Goal: Transaction & Acquisition: Purchase product/service

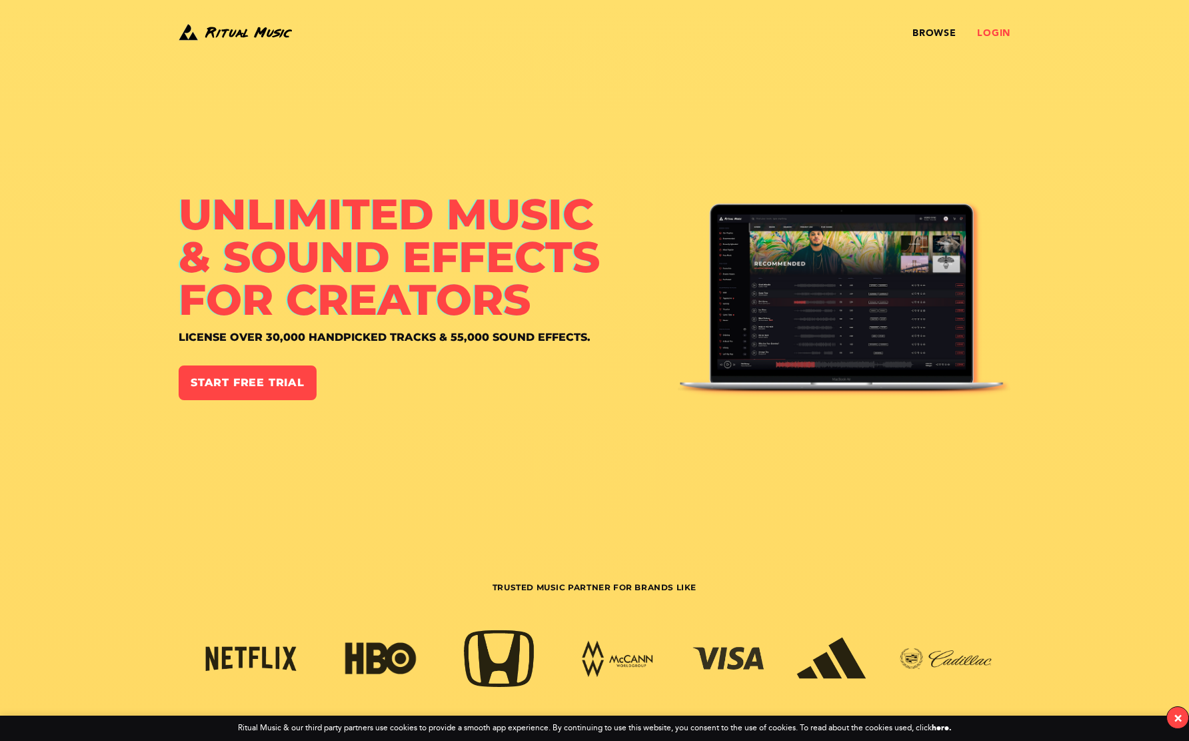
click at [995, 33] on link "Login" at bounding box center [993, 33] width 33 height 11
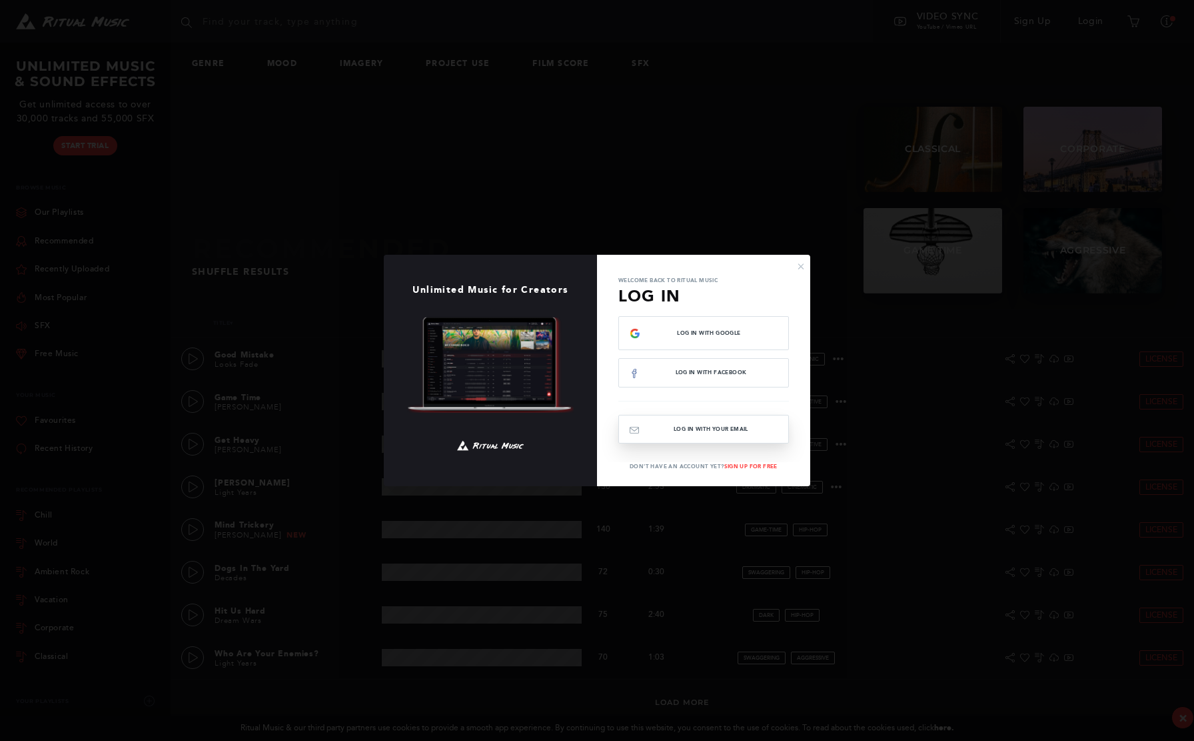
click at [683, 432] on button "Log In with your email" at bounding box center [704, 429] width 171 height 29
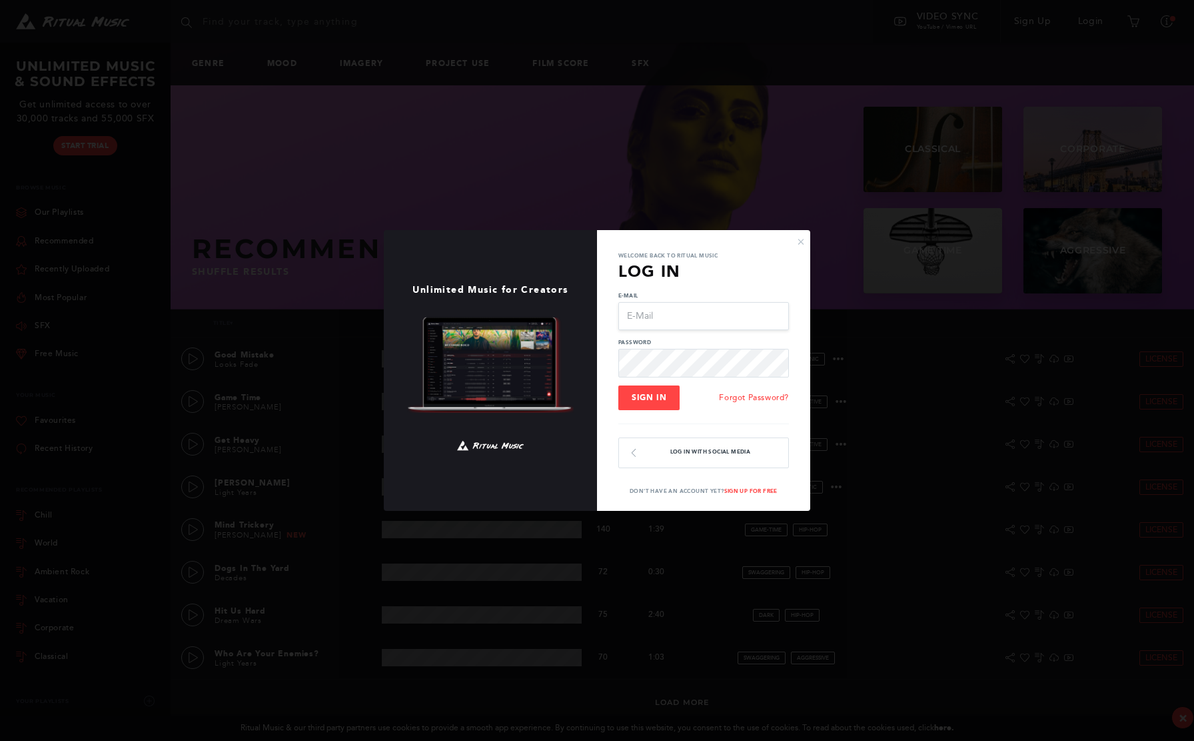
type input "[EMAIL_ADDRESS][DOMAIN_NAME]"
click at [649, 397] on button "Sign In" at bounding box center [649, 397] width 61 height 25
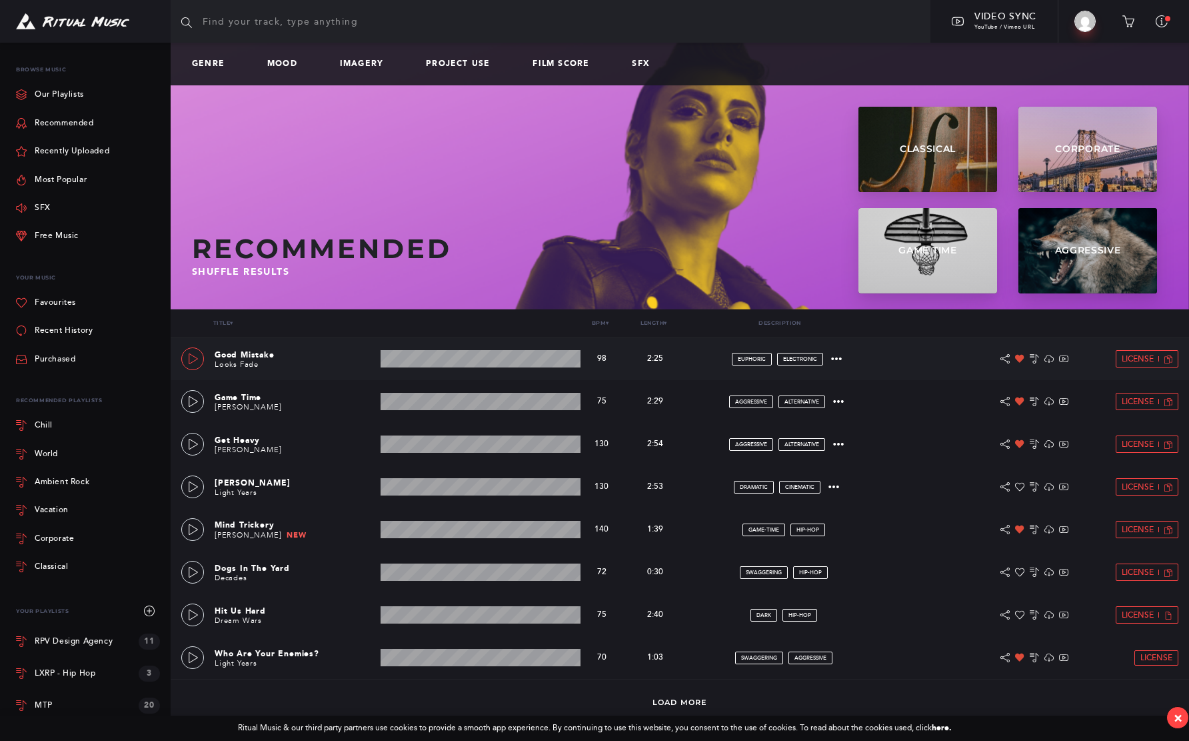
click at [200, 363] on link at bounding box center [192, 358] width 23 height 23
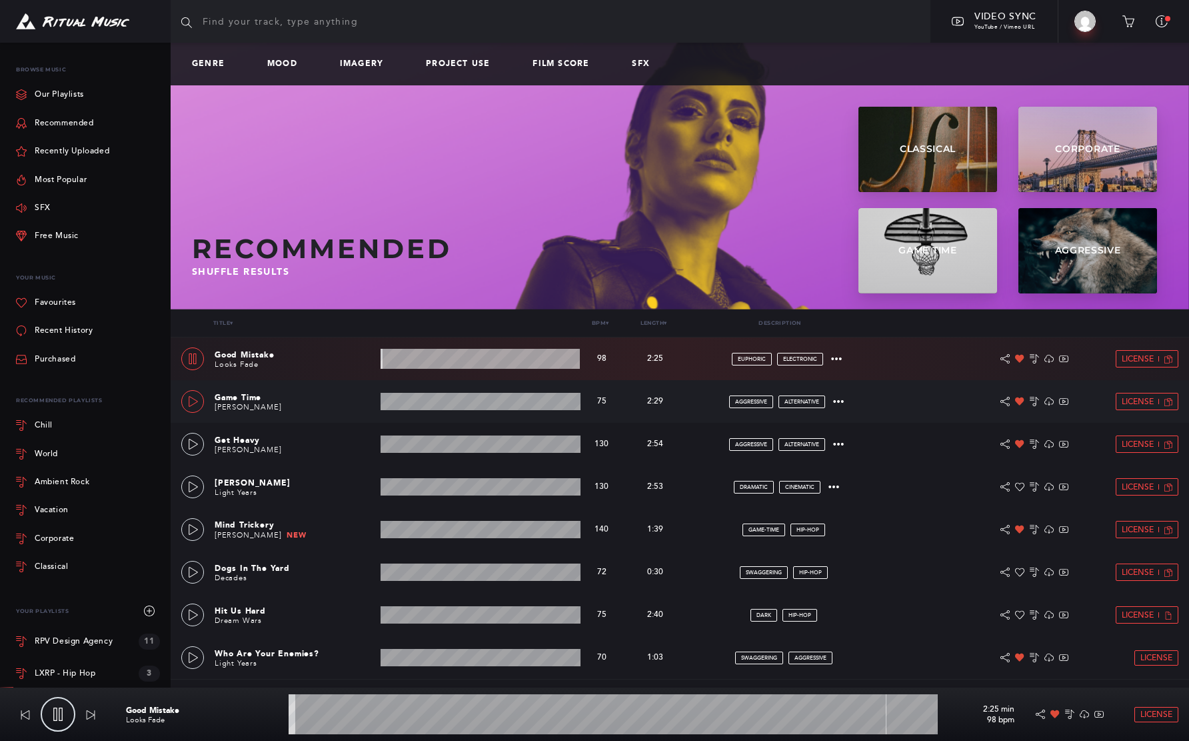
click at [193, 401] on icon at bounding box center [193, 401] width 11 height 11
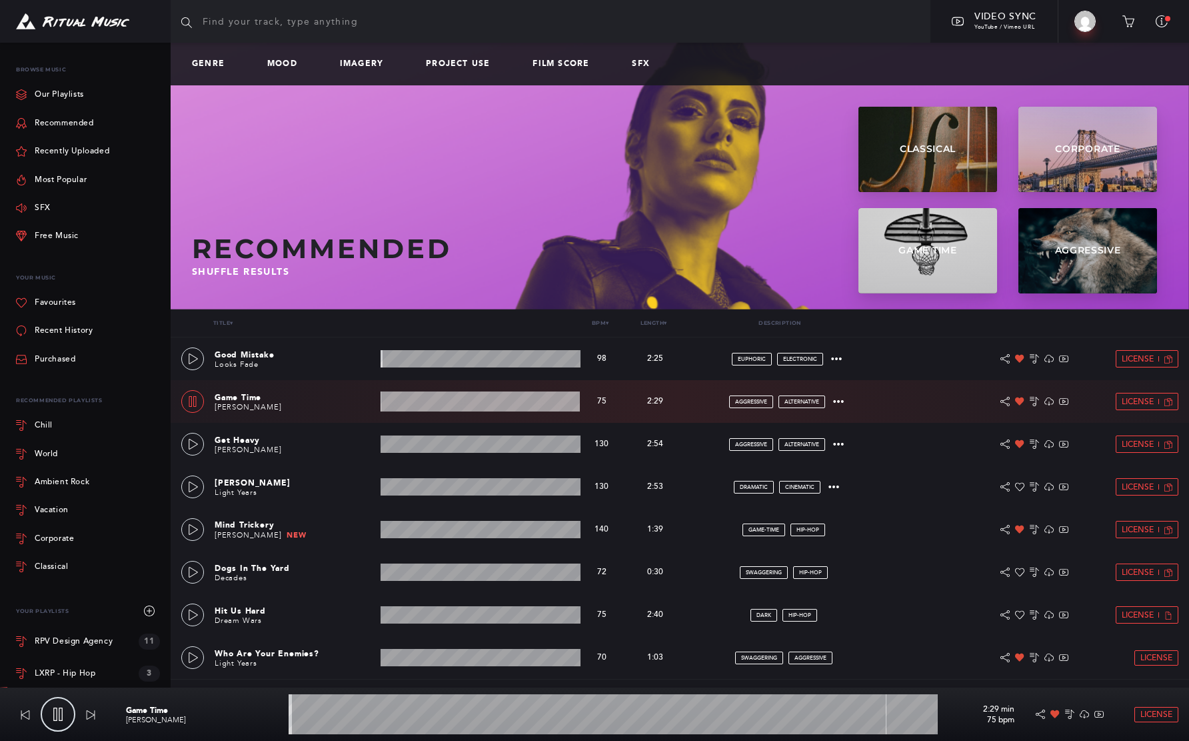
click at [193, 401] on icon at bounding box center [192, 401] width 11 height 11
click at [275, 60] on link "Mood" at bounding box center [287, 63] width 41 height 9
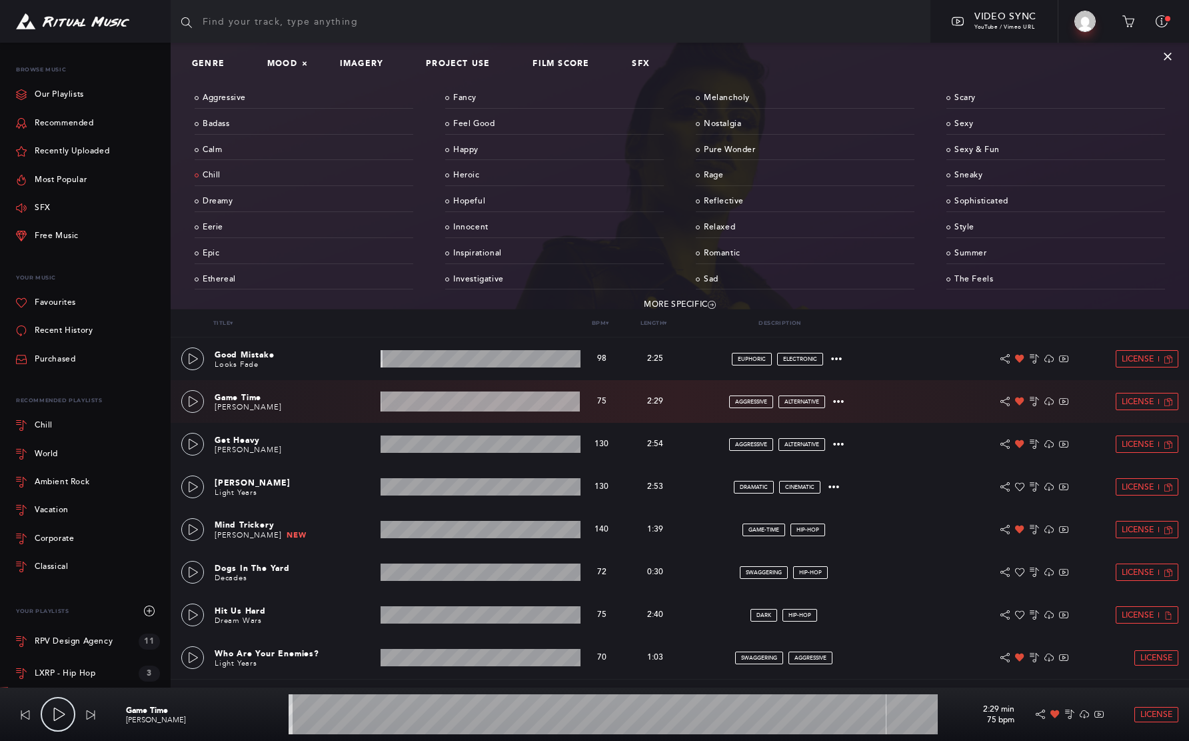
click at [216, 171] on link "Chill" at bounding box center [304, 175] width 219 height 21
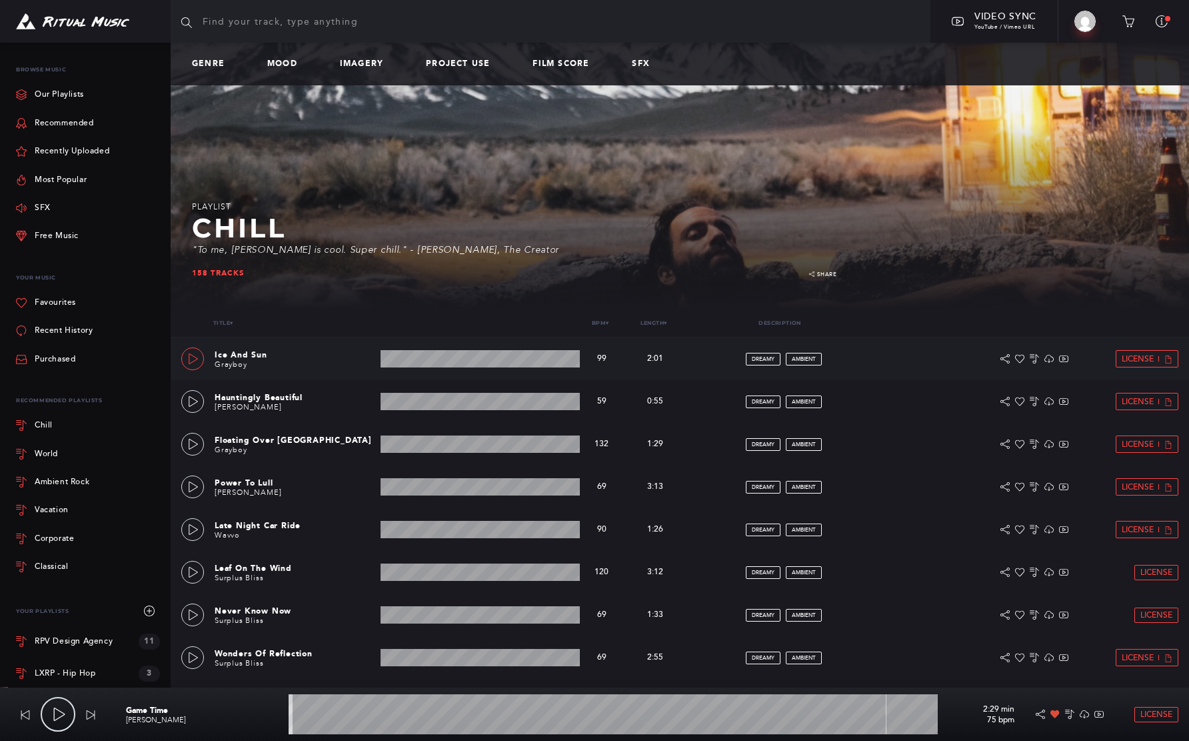
click at [192, 359] on icon at bounding box center [193, 358] width 11 height 11
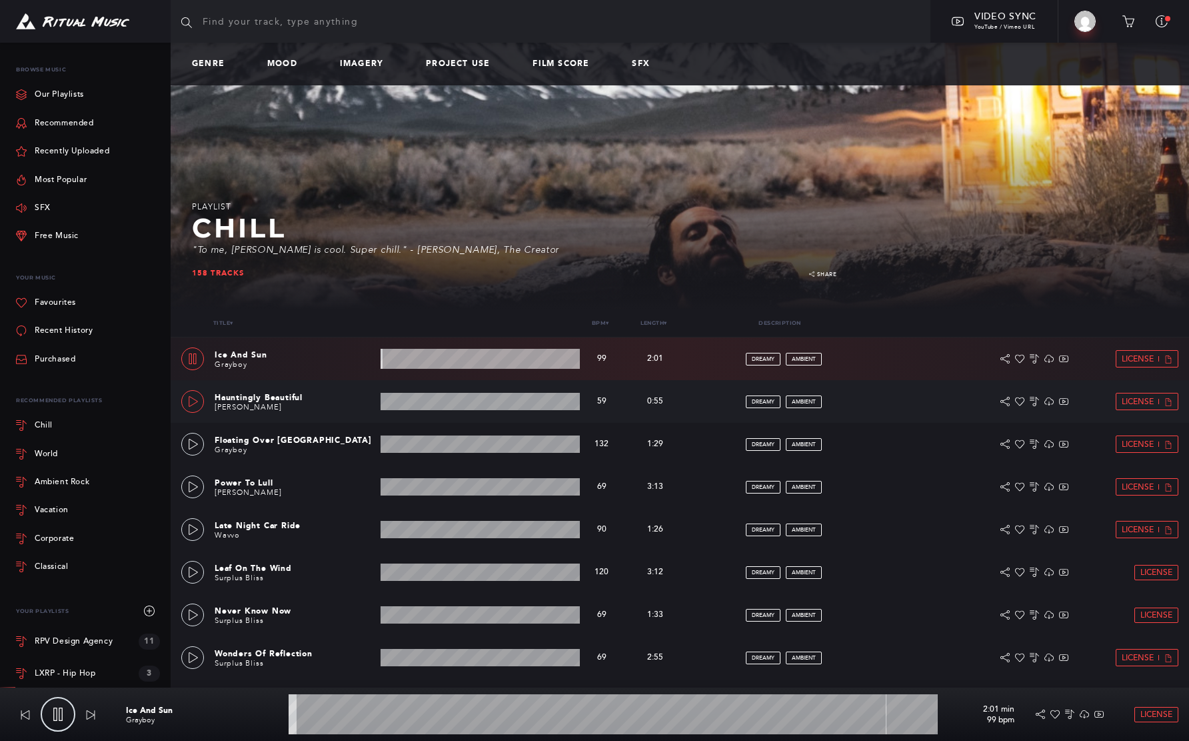
click at [192, 403] on icon at bounding box center [193, 401] width 11 height 11
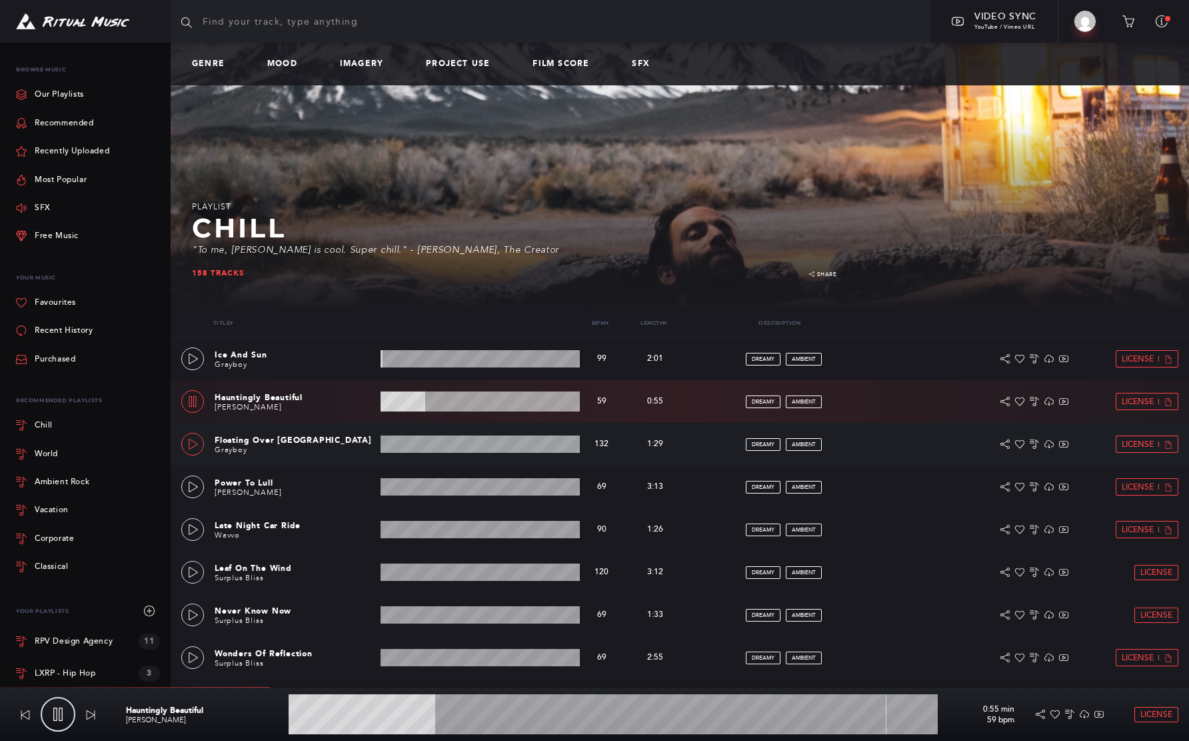
click at [198, 444] on icon at bounding box center [193, 444] width 11 height 11
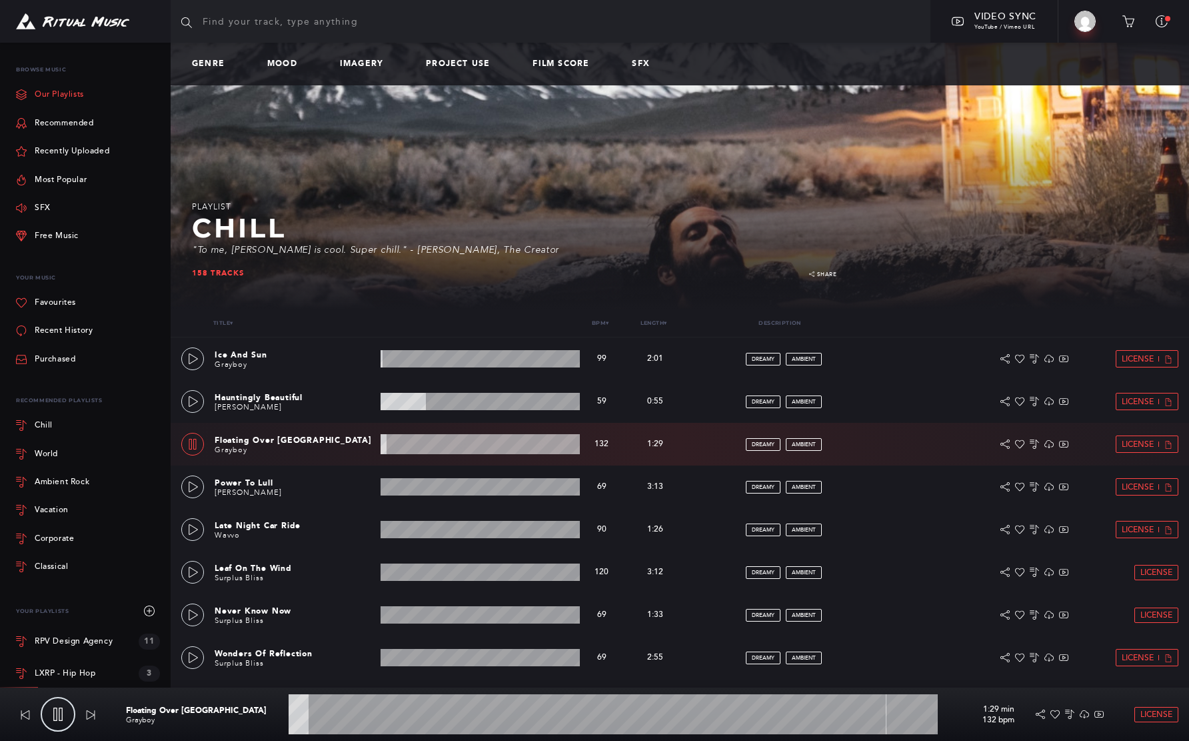
click at [83, 102] on link "Our Playlists" at bounding box center [50, 95] width 68 height 28
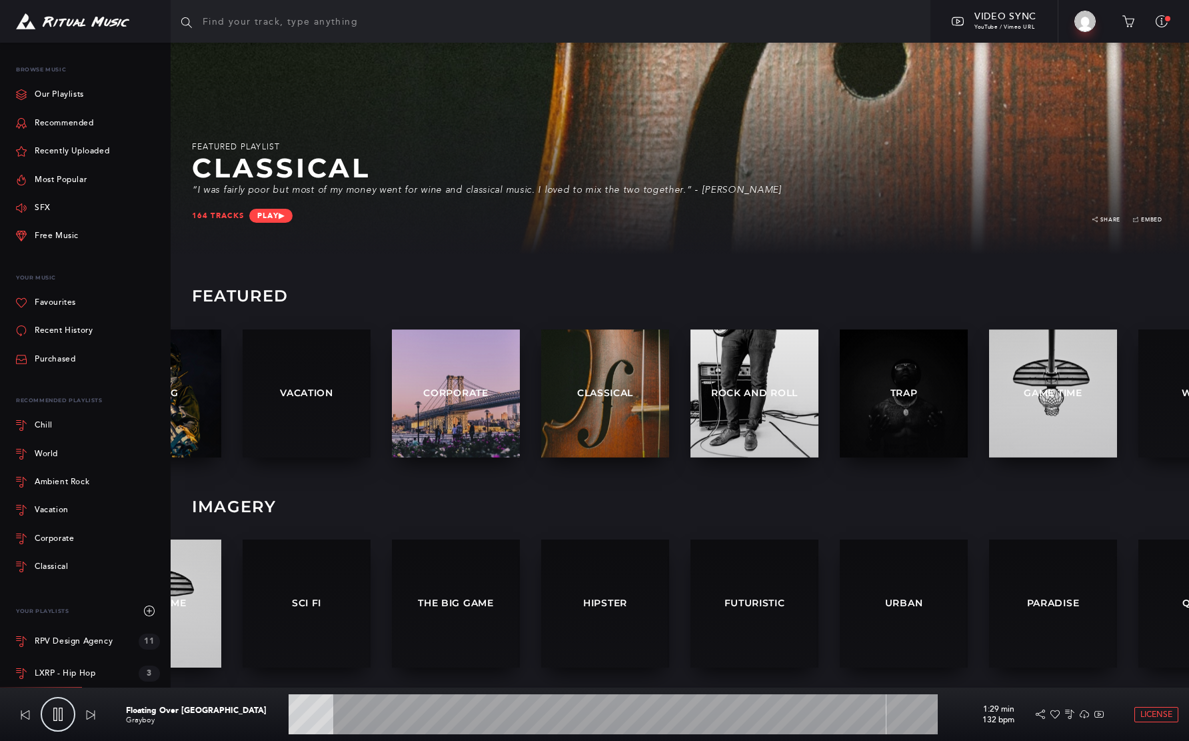
scroll to position [55, 0]
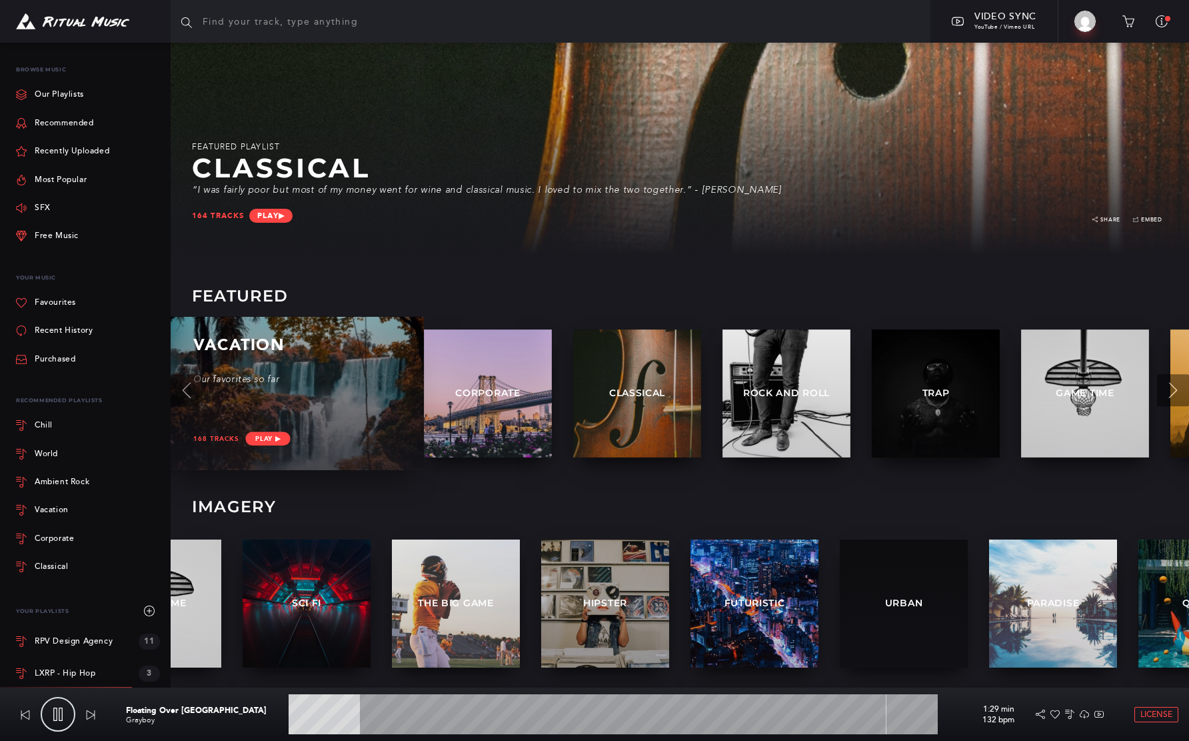
click at [304, 391] on div "Our favorites so far" at bounding box center [295, 393] width 205 height 39
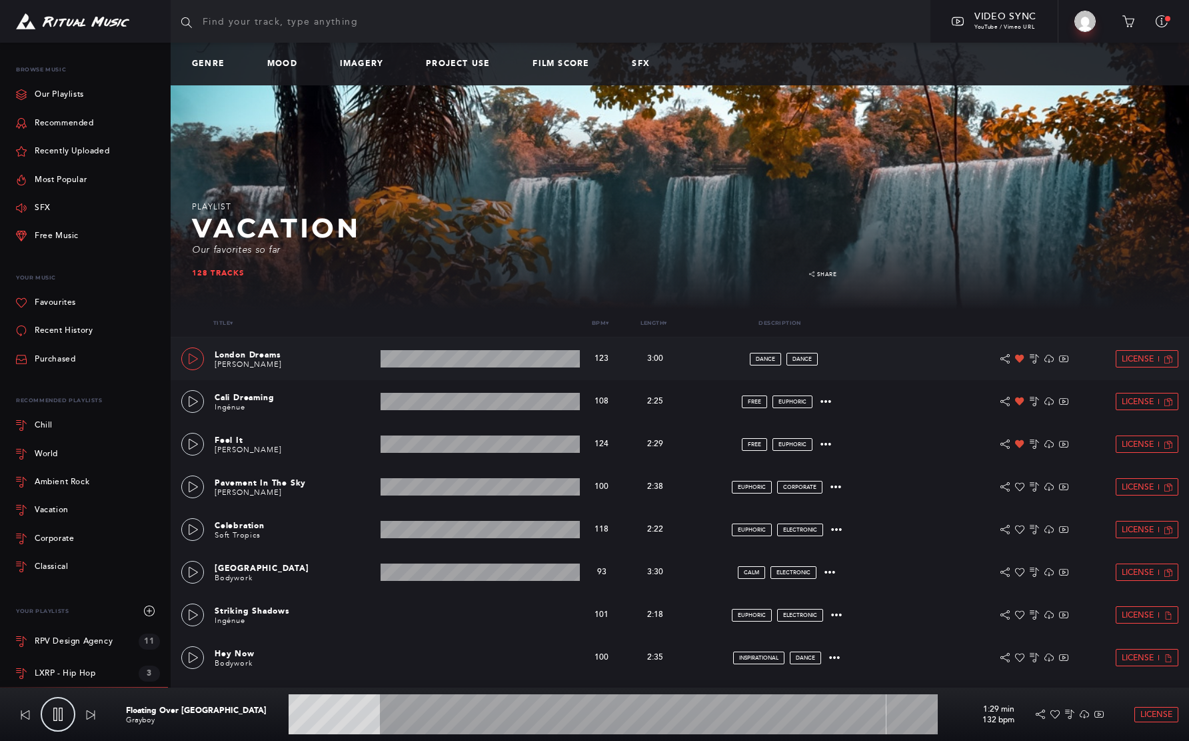
click at [192, 361] on icon at bounding box center [193, 358] width 11 height 11
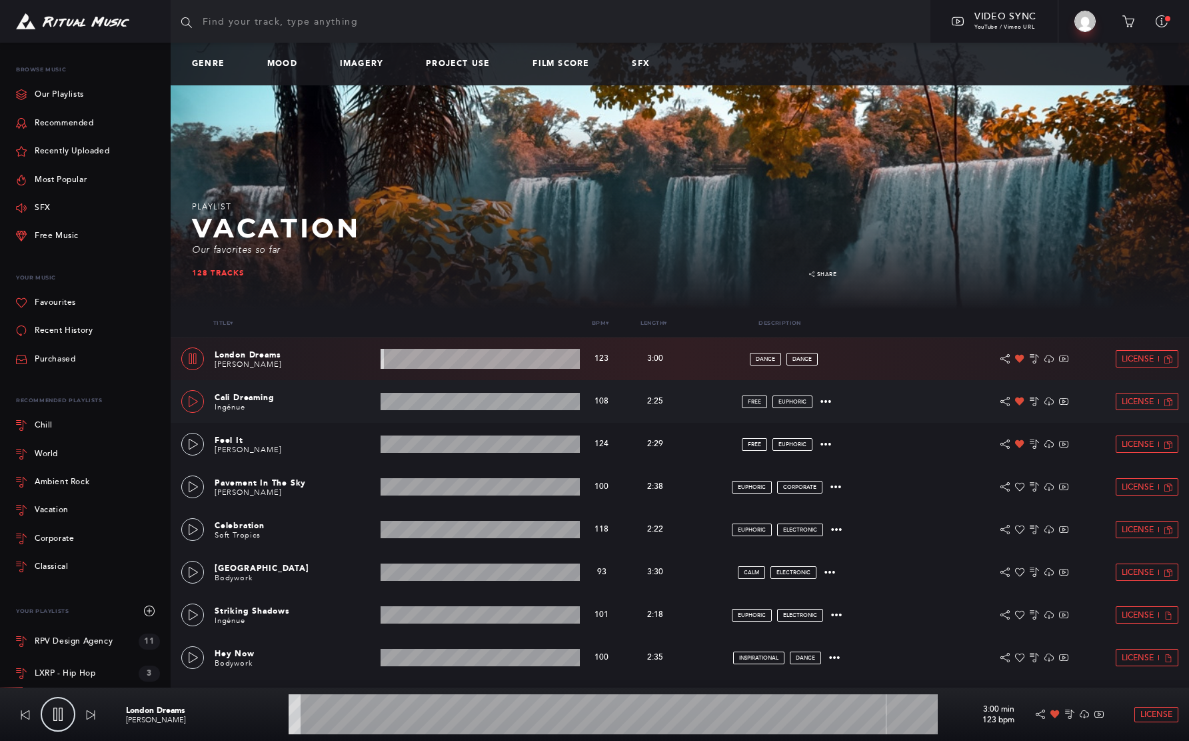
click at [193, 401] on icon at bounding box center [193, 401] width 11 height 11
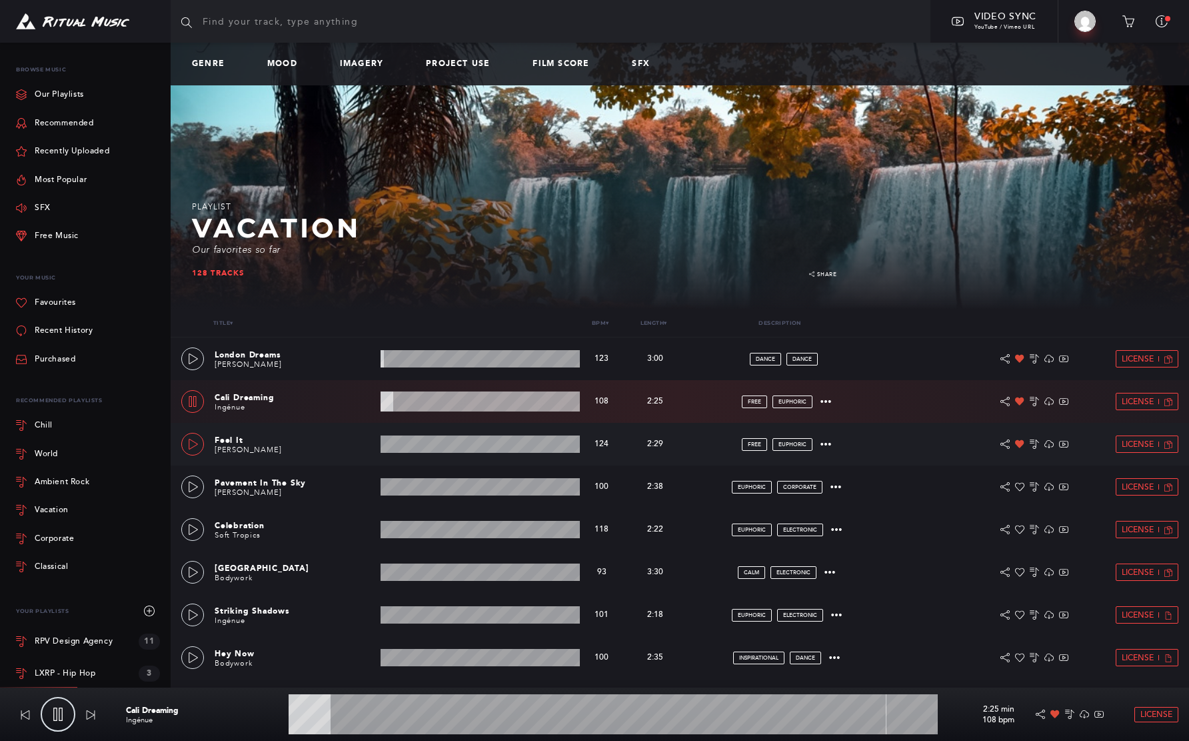
click at [192, 449] on link at bounding box center [192, 444] width 23 height 23
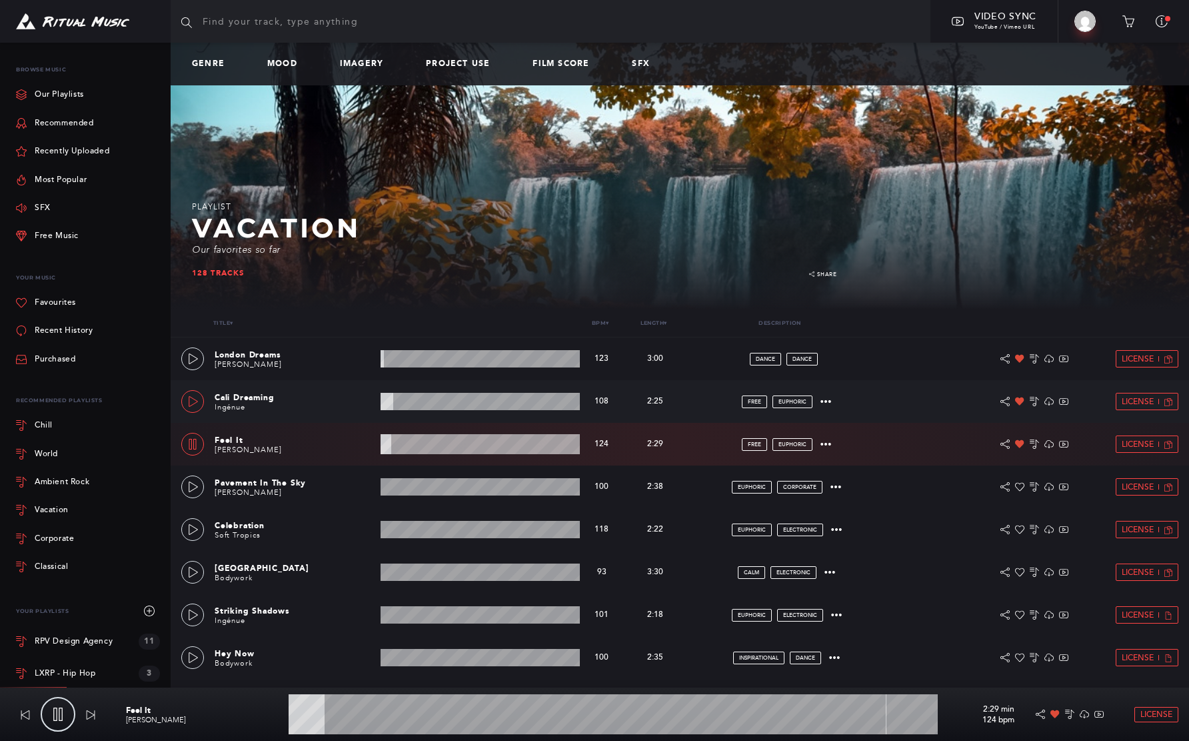
click at [195, 402] on icon at bounding box center [193, 401] width 11 height 11
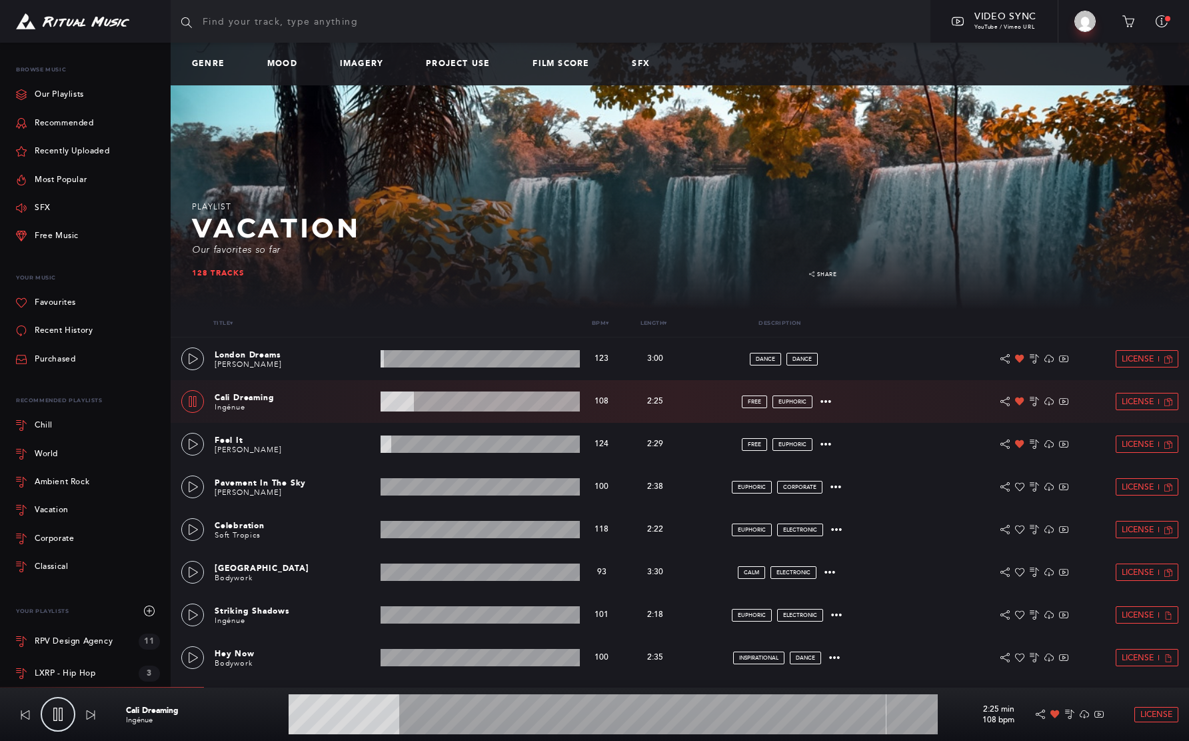
click at [195, 403] on icon at bounding box center [192, 401] width 11 height 11
click at [194, 443] on icon at bounding box center [193, 444] width 11 height 11
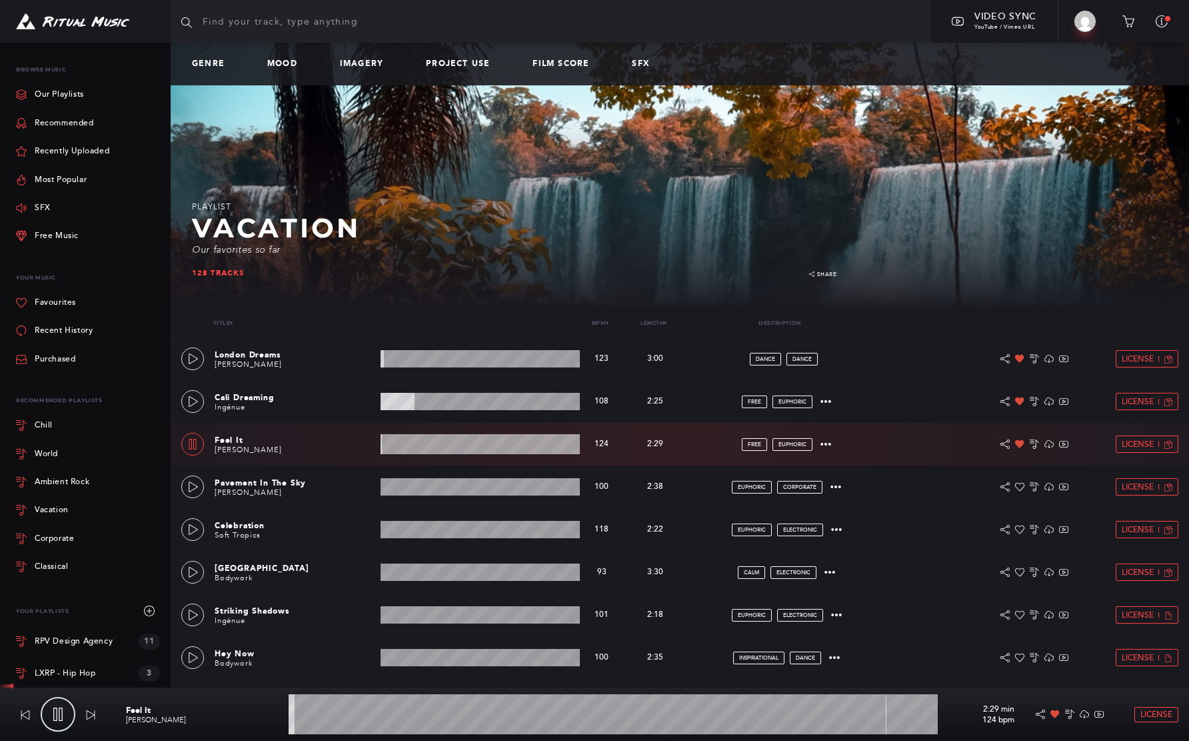
click at [359, 713] on wave at bounding box center [613, 714] width 649 height 40
click at [195, 441] on icon at bounding box center [192, 444] width 11 height 11
click at [191, 483] on icon at bounding box center [193, 486] width 11 height 11
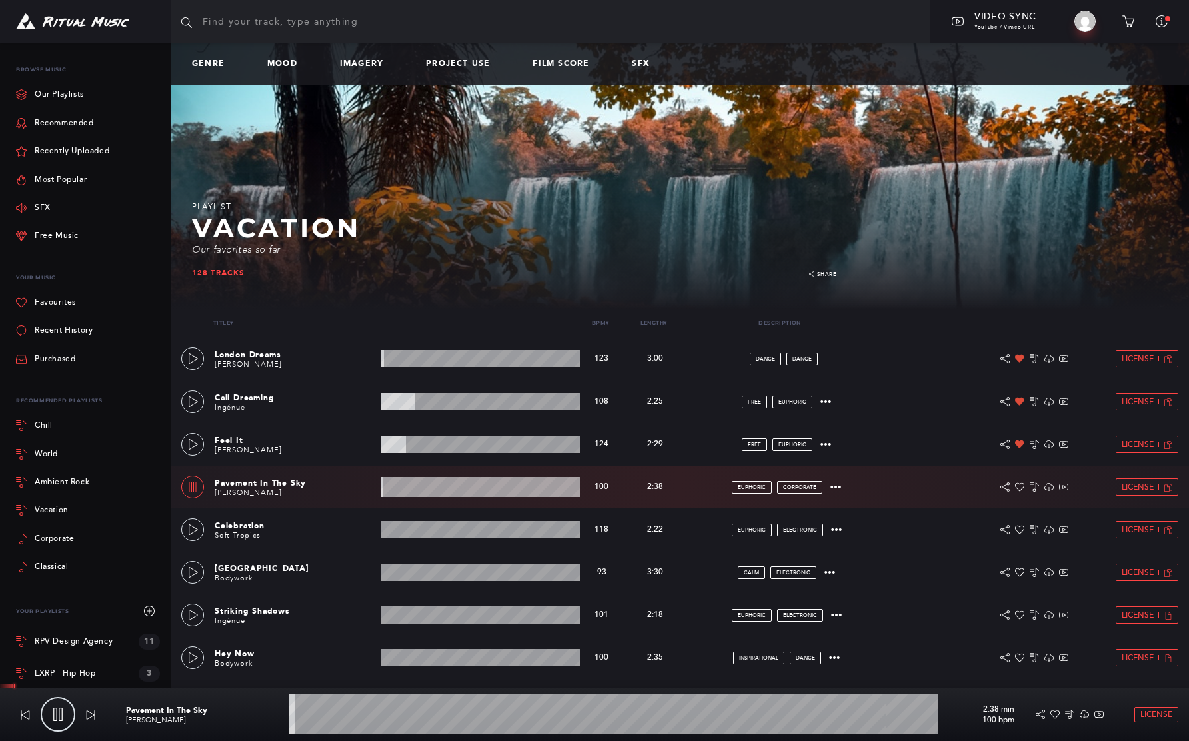
click at [365, 714] on wave at bounding box center [613, 714] width 649 height 40
click at [192, 487] on icon at bounding box center [192, 486] width 7 height 11
click at [190, 533] on icon at bounding box center [193, 529] width 11 height 11
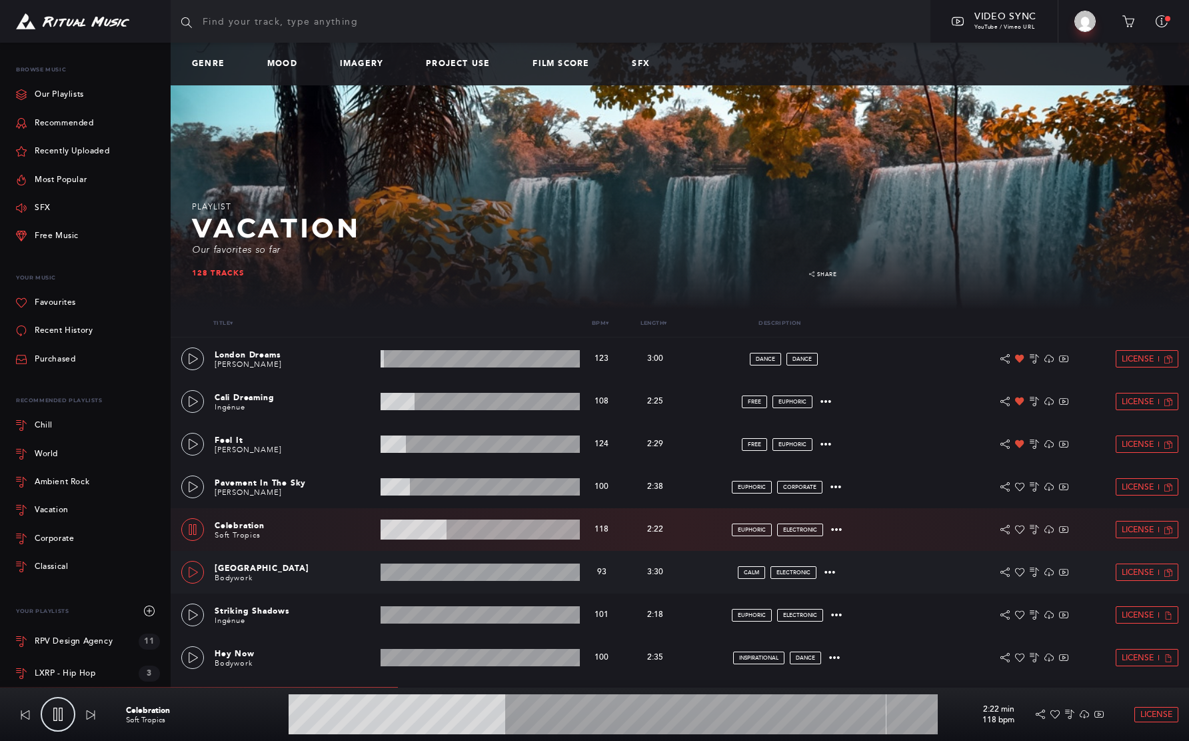
click at [193, 575] on icon at bounding box center [193, 572] width 11 height 11
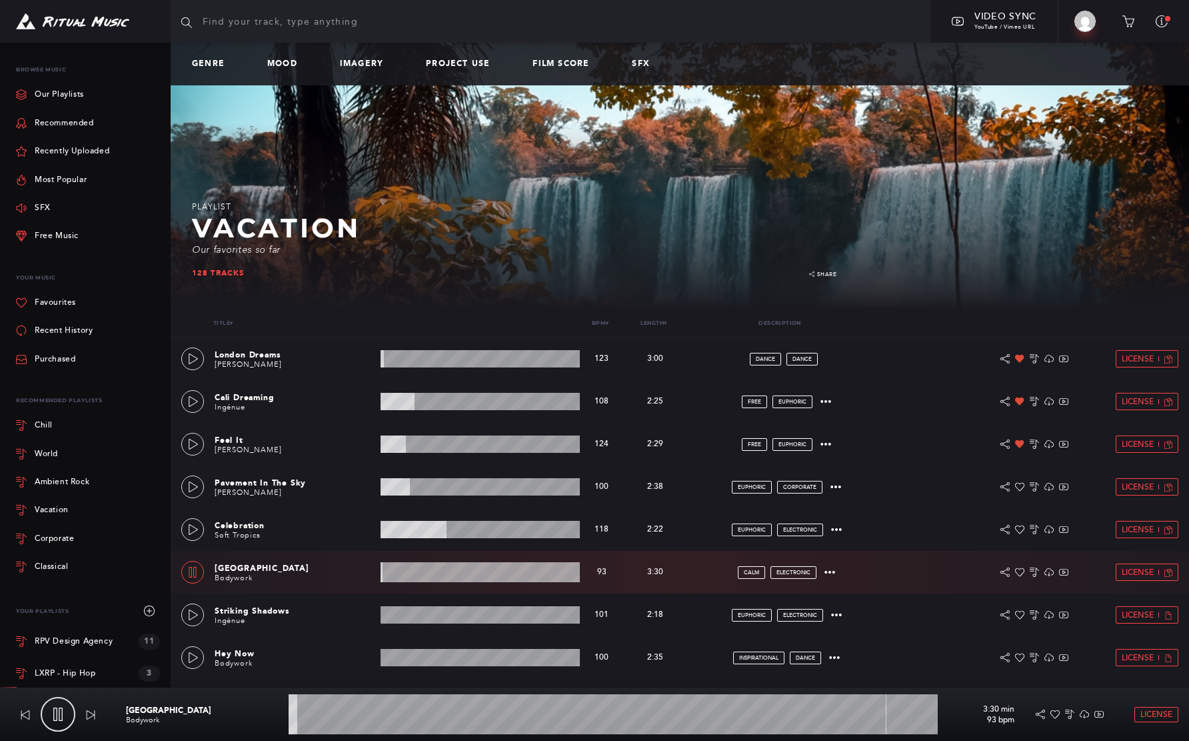
drag, startPoint x: 187, startPoint y: 572, endPoint x: 192, endPoint y: 564, distance: 9.3
click at [189, 573] on icon at bounding box center [192, 572] width 11 height 11
type input "1.42"
click at [1134, 532] on span "License" at bounding box center [1138, 529] width 32 height 9
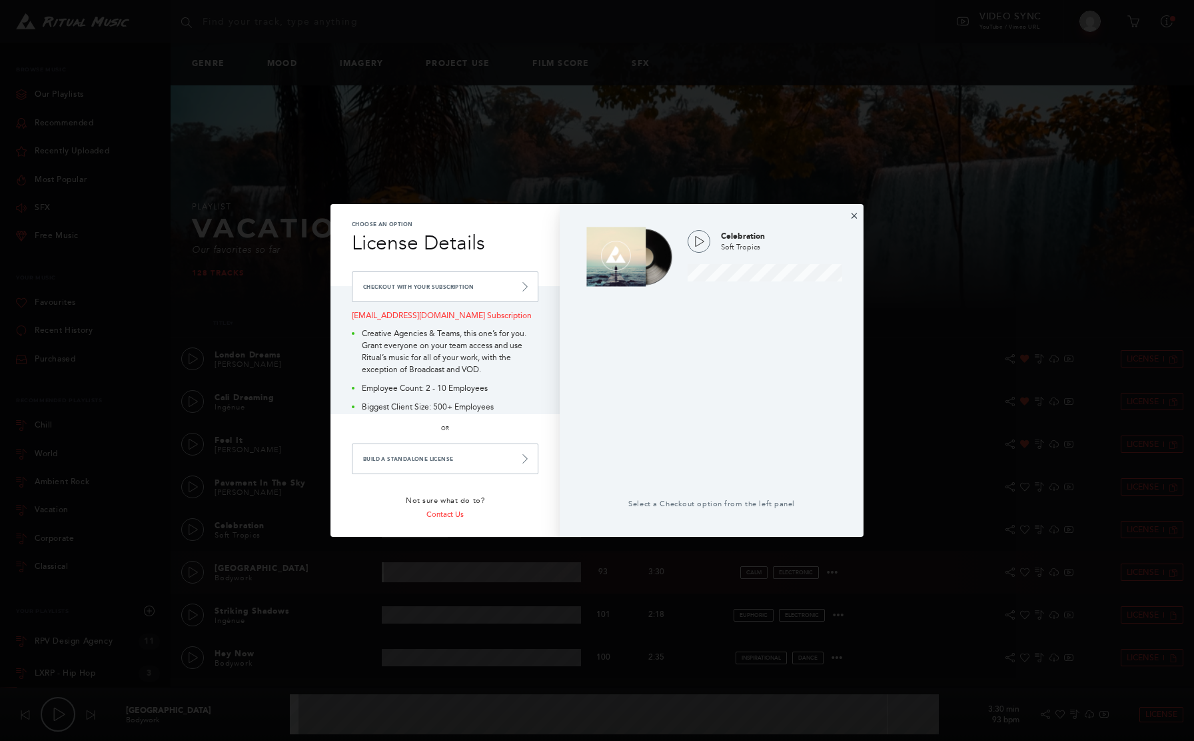
click at [855, 215] on button "×" at bounding box center [855, 215] width 8 height 12
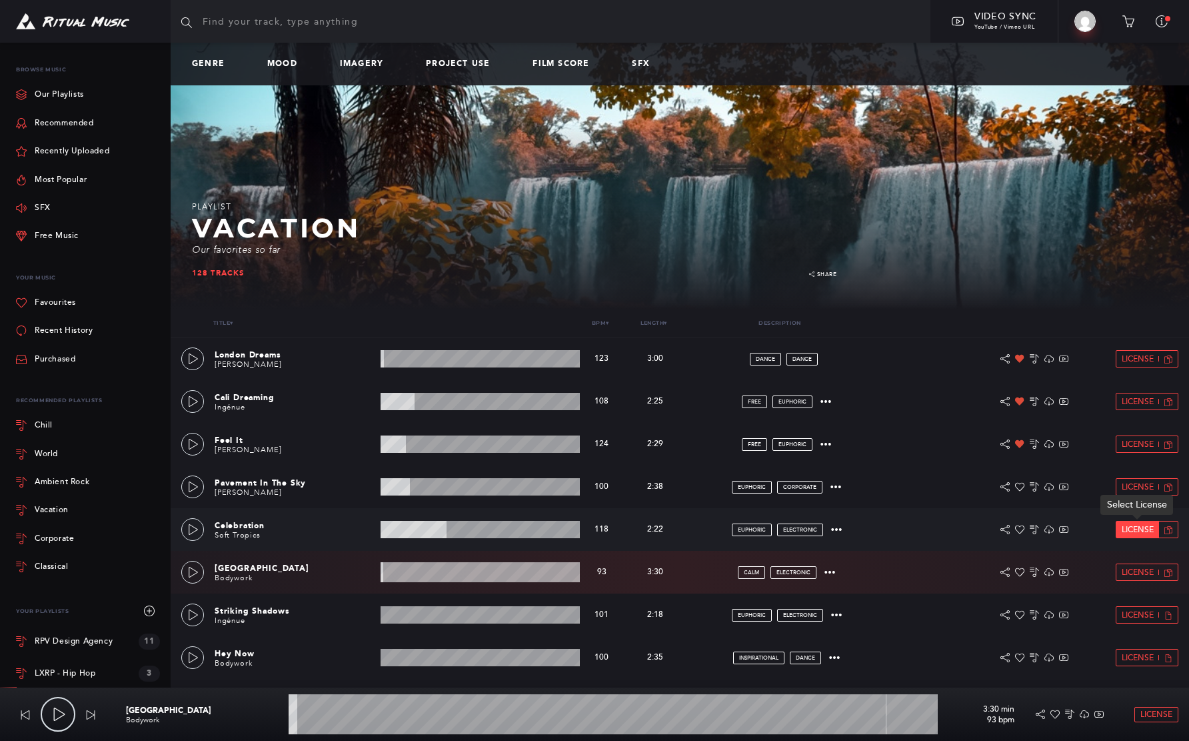
click at [1150, 533] on span "License" at bounding box center [1138, 529] width 32 height 9
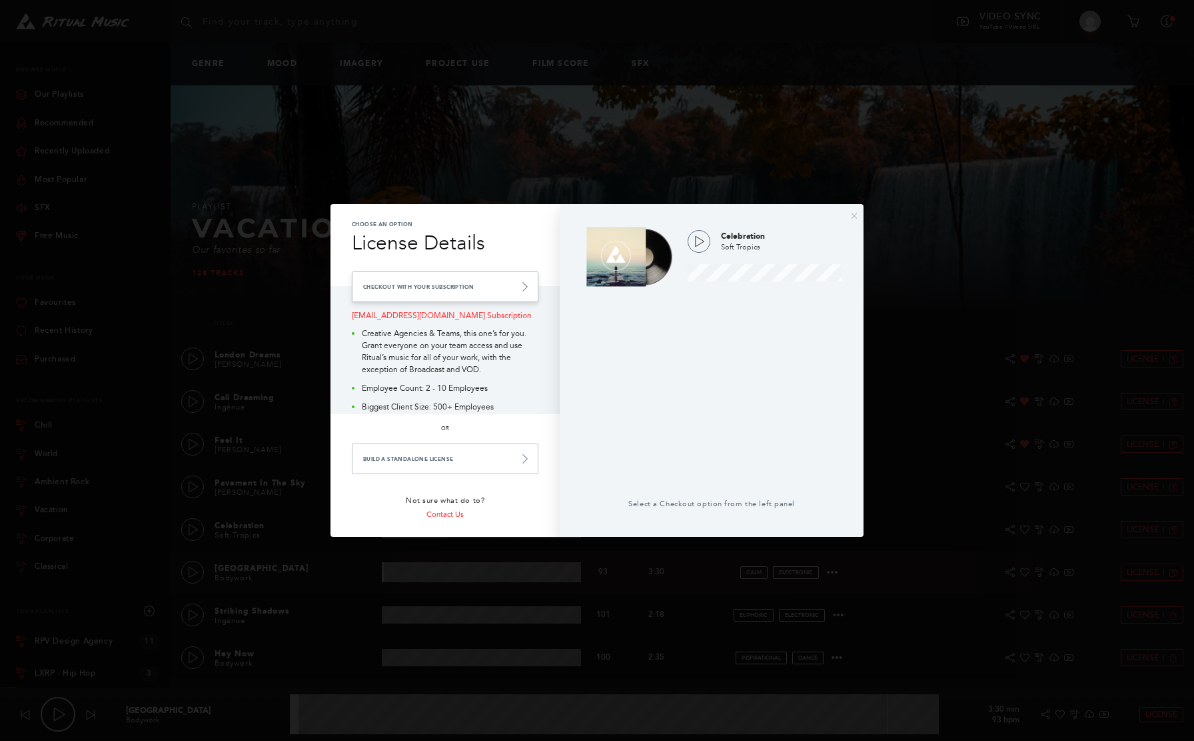
click at [473, 288] on link "Checkout with your Subscription" at bounding box center [445, 286] width 187 height 31
click at [517, 289] on link "Checkout with your Subscription" at bounding box center [445, 286] width 187 height 31
click at [475, 289] on link "Checkout with your Subscription" at bounding box center [445, 286] width 187 height 31
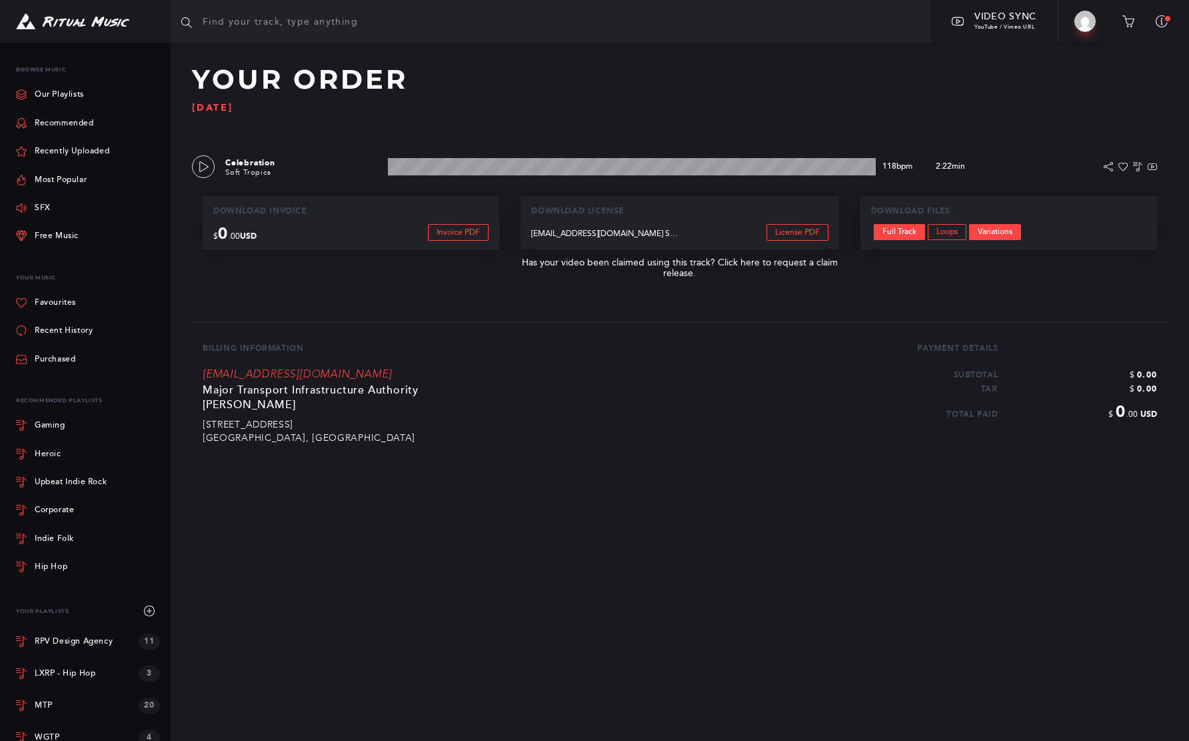
click at [1004, 231] on link "Variations" at bounding box center [995, 232] width 52 height 16
click at [897, 231] on link "Full Track" at bounding box center [899, 232] width 51 height 16
click at [57, 27] on img at bounding box center [72, 21] width 113 height 17
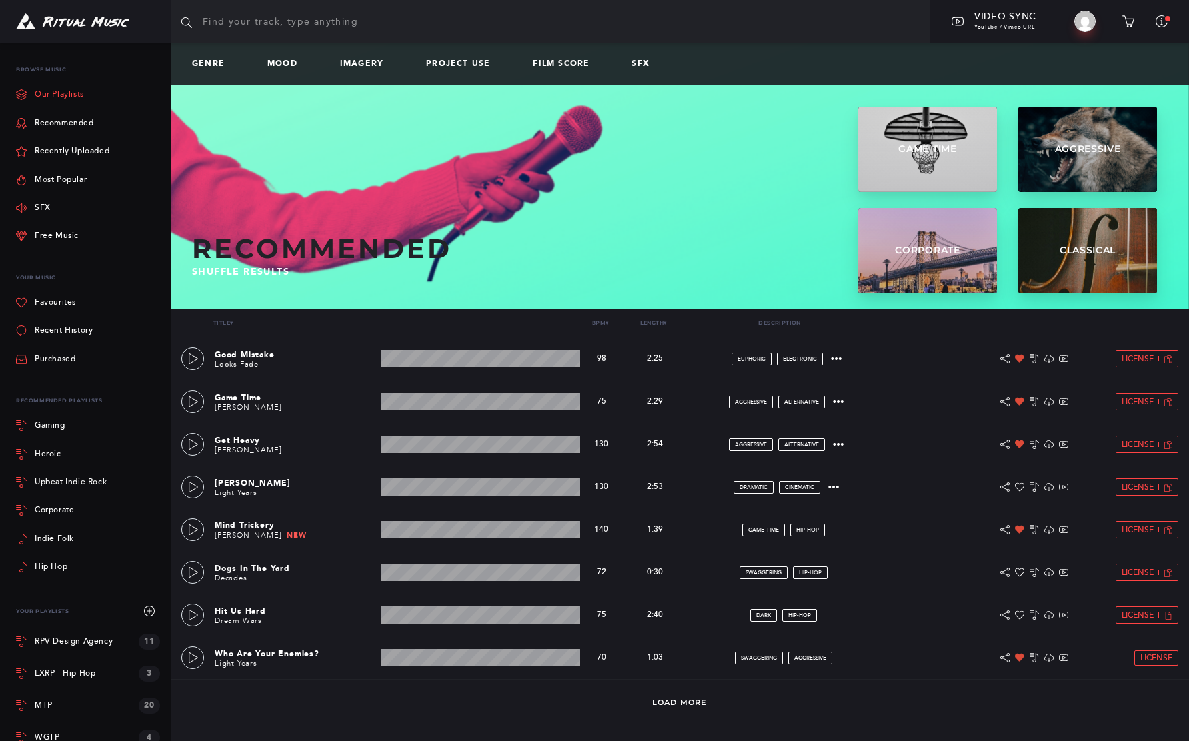
click at [66, 97] on link "Our Playlists" at bounding box center [50, 95] width 68 height 28
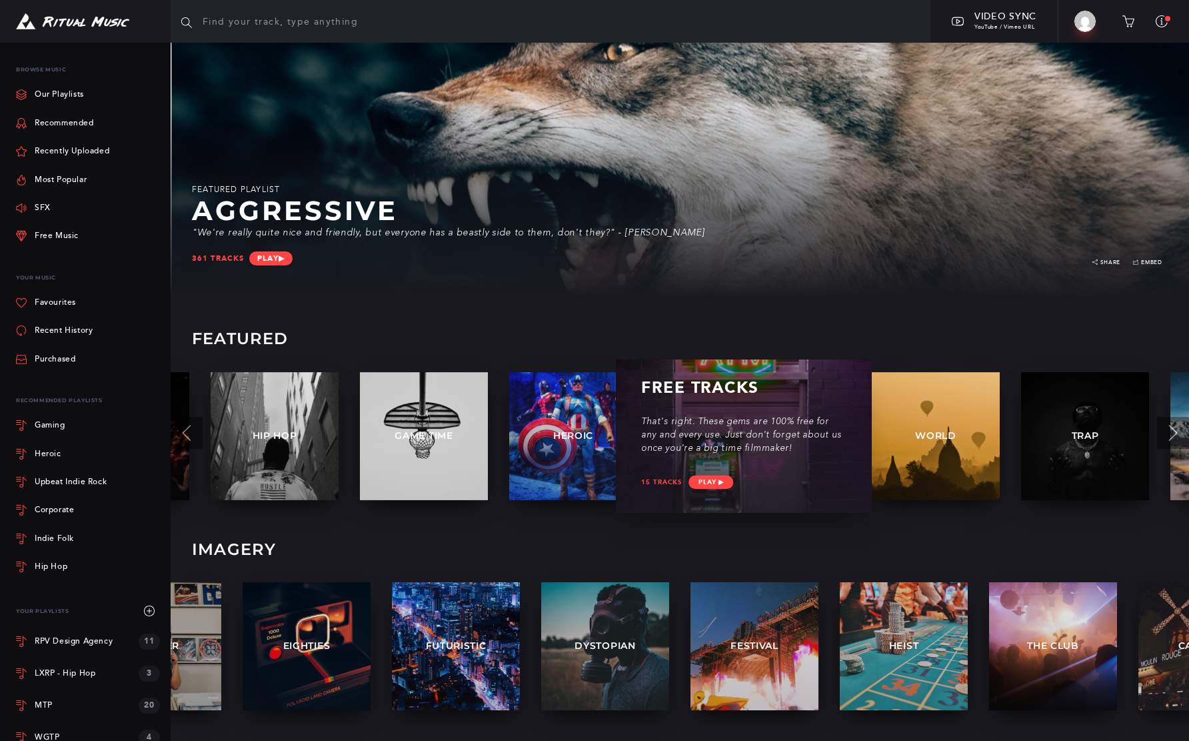
scroll to position [12, 0]
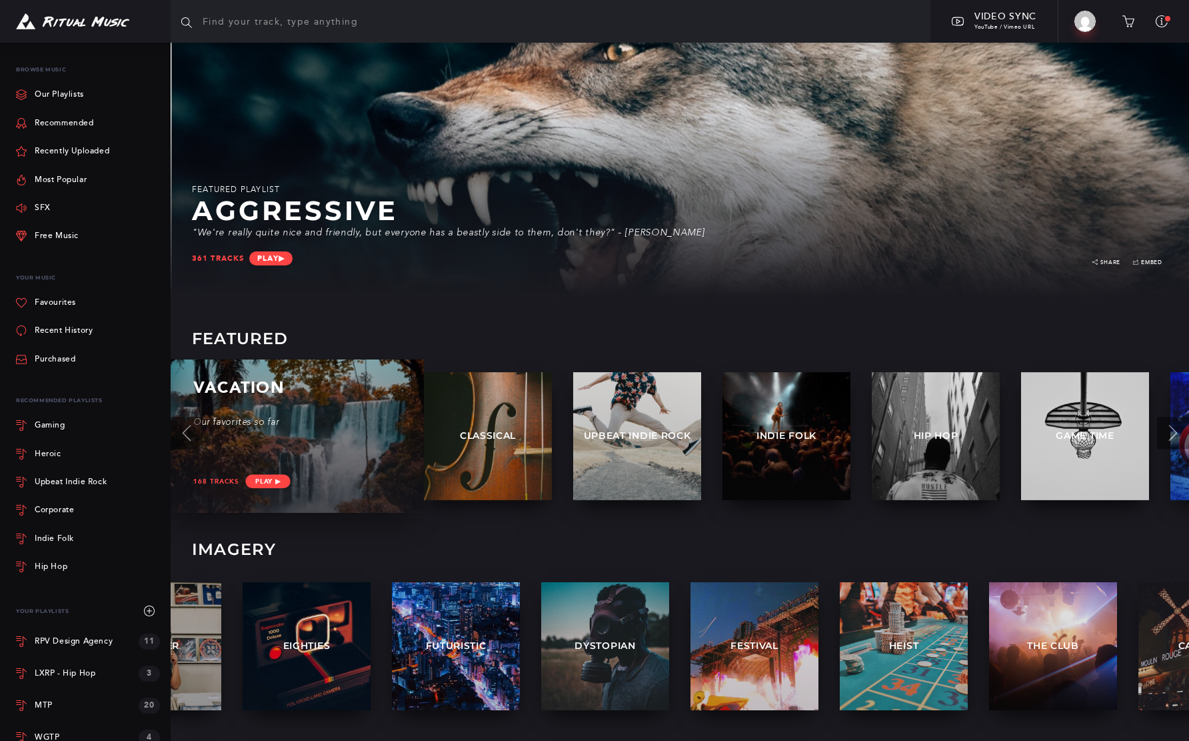
click at [337, 451] on div "Our favorites so far" at bounding box center [295, 436] width 205 height 39
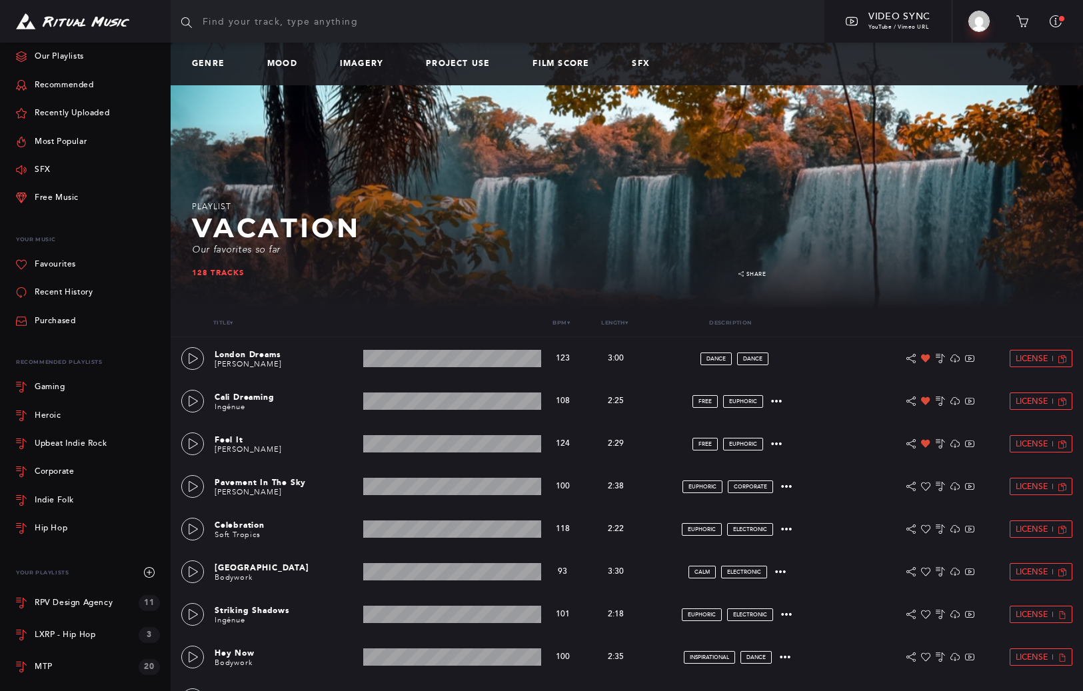
scroll to position [16, 0]
